Goal: Find specific page/section: Find specific page/section

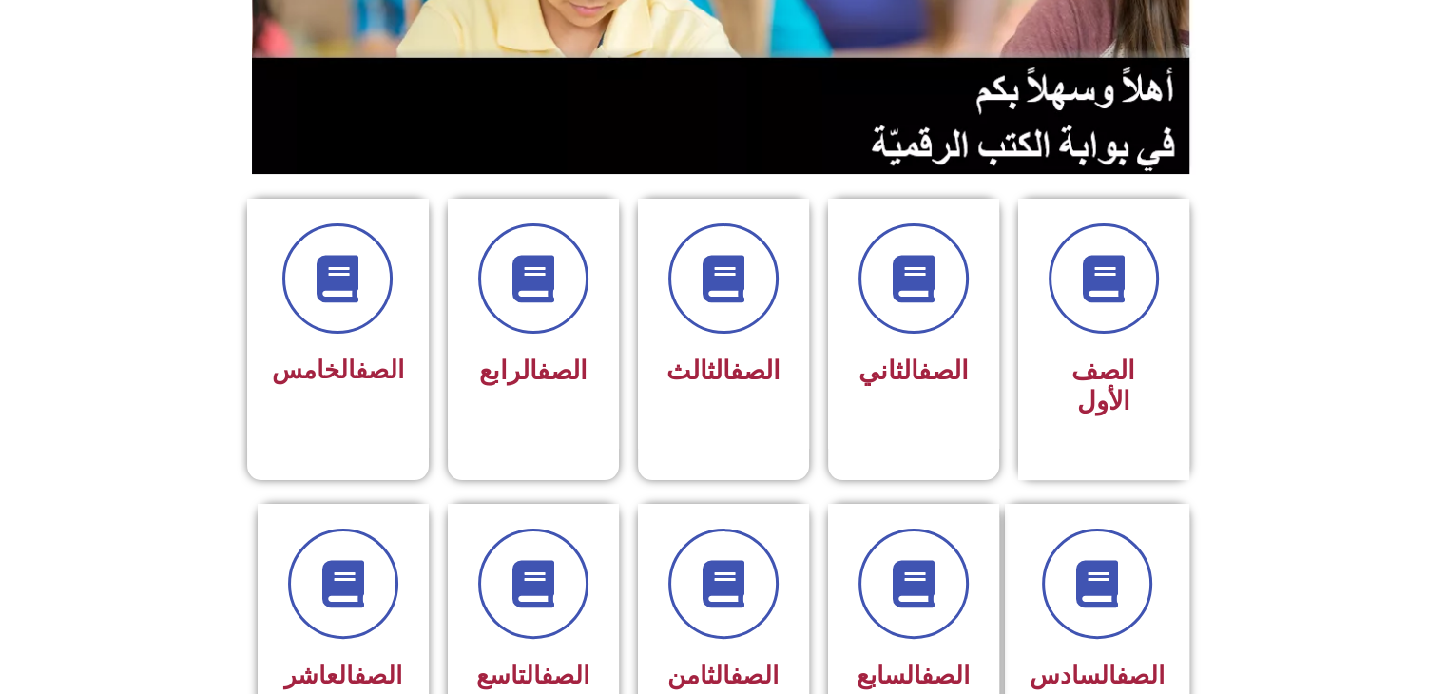
scroll to position [356, 0]
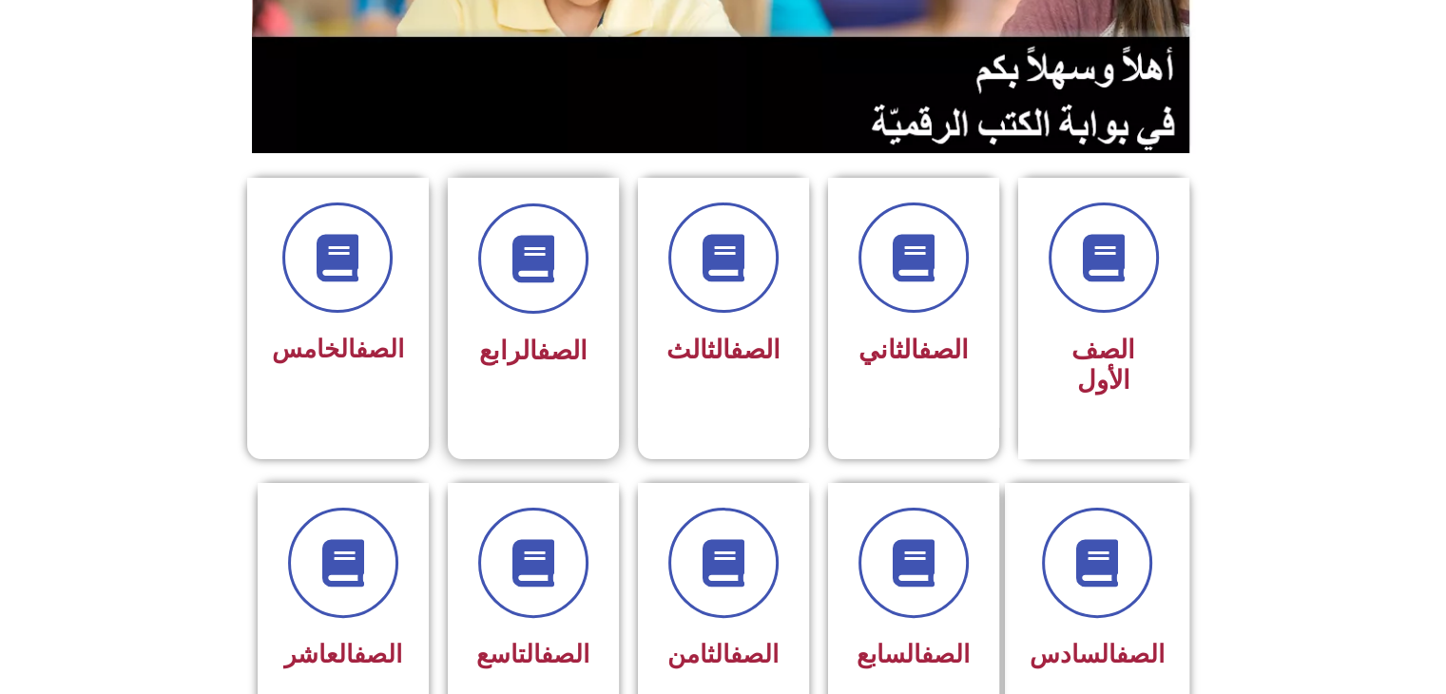
click at [547, 344] on link "الصف" at bounding box center [562, 351] width 50 height 30
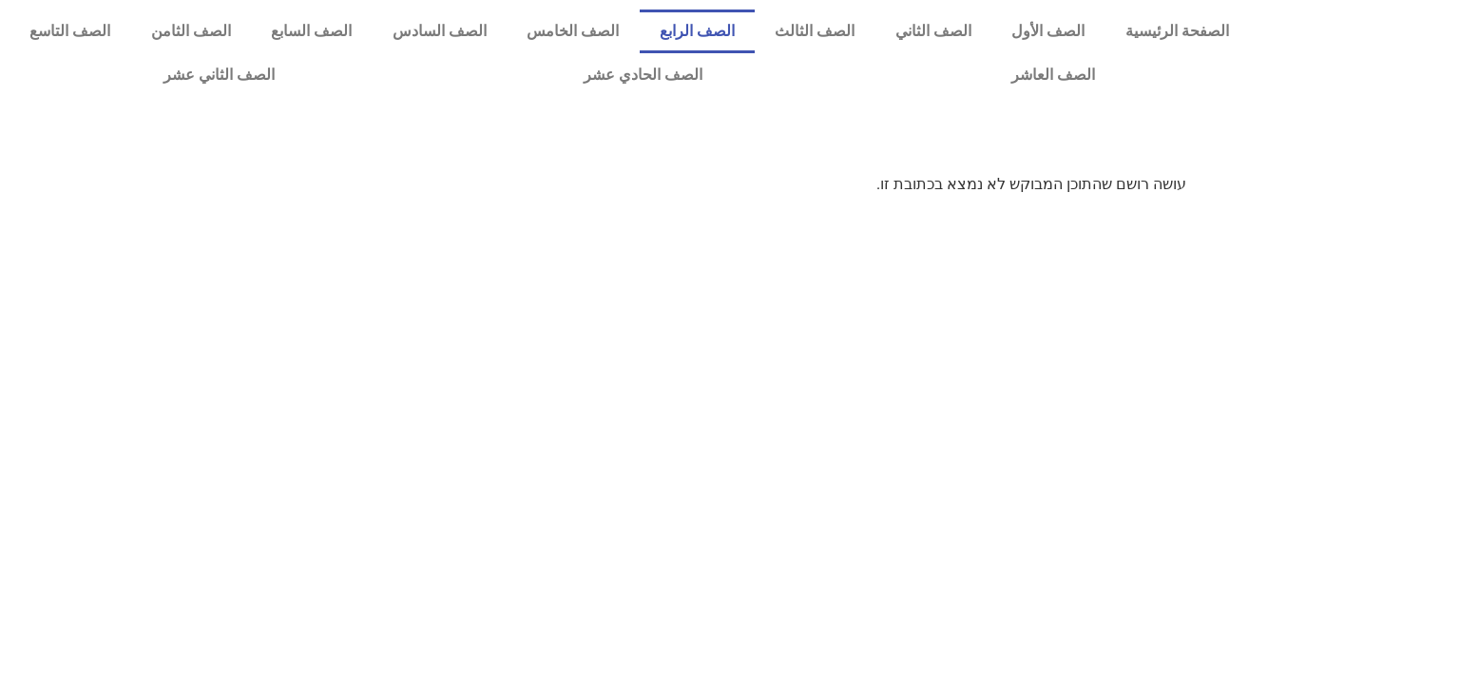
click at [729, 36] on link "الصف الرابع" at bounding box center [698, 32] width 116 height 44
